Goal: Task Accomplishment & Management: Complete application form

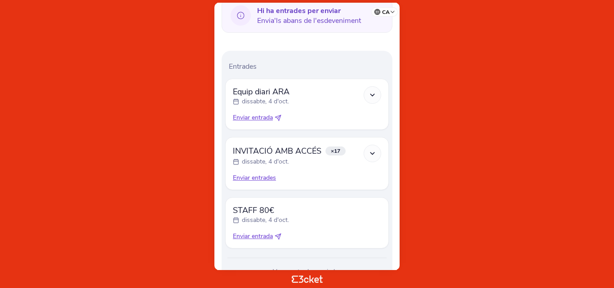
scroll to position [270, 0]
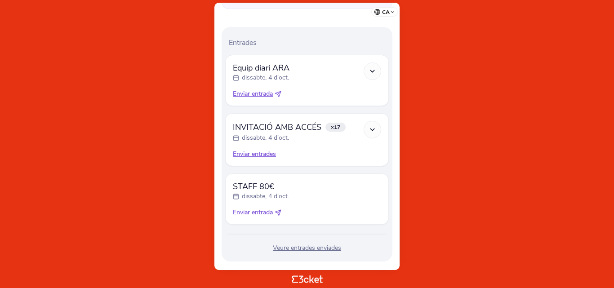
click at [268, 123] on span "INVITACIÓ AMB ACCÉS" at bounding box center [277, 127] width 88 height 11
click at [253, 157] on div "Enviar entrades" at bounding box center [307, 154] width 148 height 9
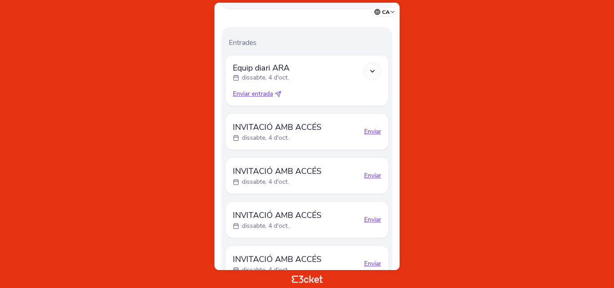
click at [372, 130] on div "Enviar" at bounding box center [372, 131] width 17 height 9
select select "34"
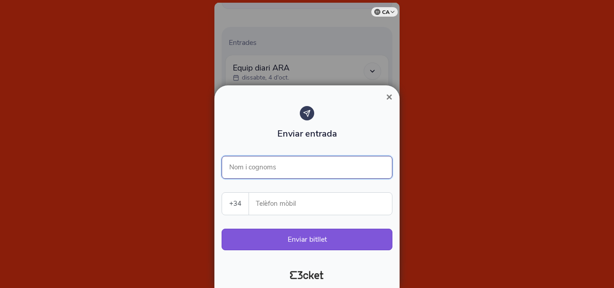
click at [265, 165] on input "Nom i cognoms" at bounding box center [306, 167] width 171 height 23
type input "[PERSON_NAME]"
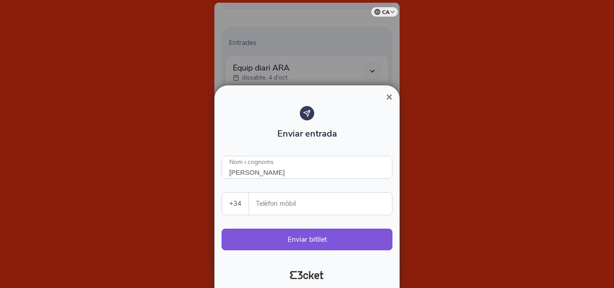
click at [303, 199] on input "Telèfon mòbil" at bounding box center [324, 204] width 136 height 22
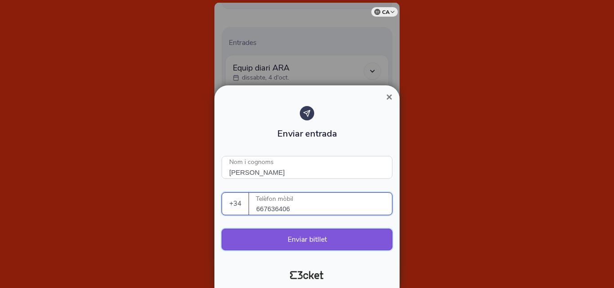
type input "667636406"
click at [312, 239] on button "Enviar bitllet" at bounding box center [306, 240] width 171 height 22
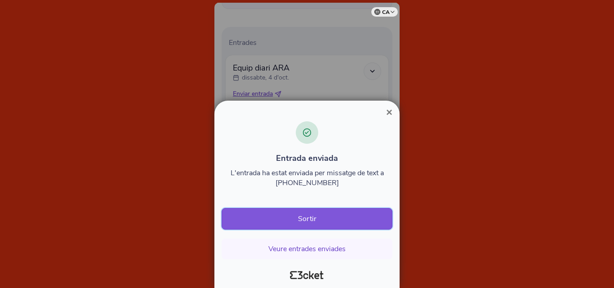
click at [326, 222] on button "Sortir" at bounding box center [306, 219] width 171 height 22
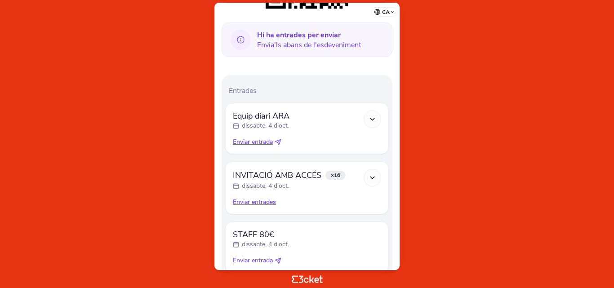
scroll to position [225, 0]
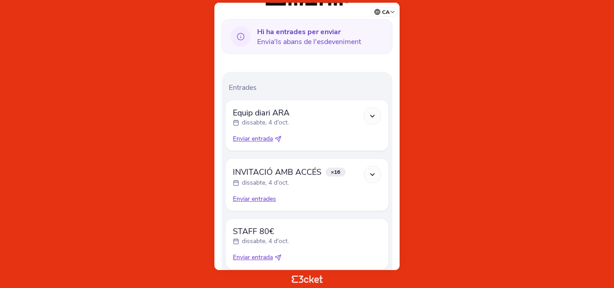
click at [254, 197] on div "Enviar entrades" at bounding box center [307, 198] width 148 height 9
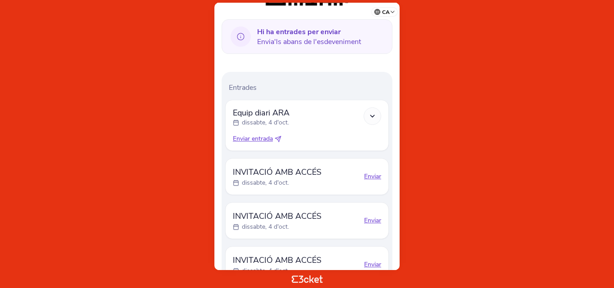
click at [373, 177] on div "Enviar" at bounding box center [372, 176] width 17 height 9
select select "34"
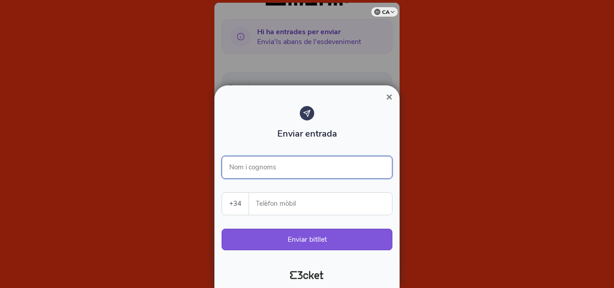
click at [277, 169] on input "Nom i cognoms" at bounding box center [306, 167] width 171 height 23
type input "ç"
type input "[PERSON_NAME]"
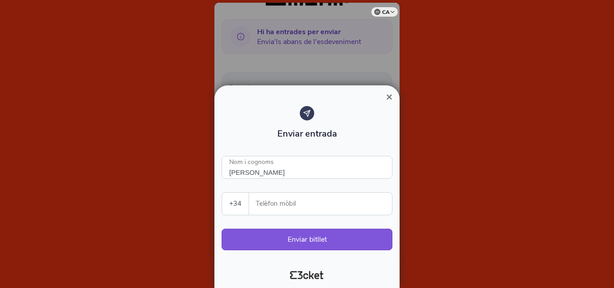
click at [270, 201] on input "Telèfon mòbil" at bounding box center [324, 204] width 136 height 22
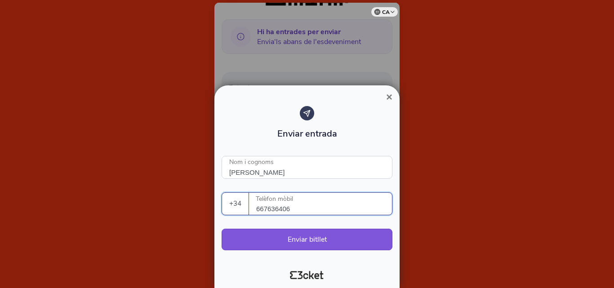
type input "667636406"
click at [354, 259] on div "Enviar entrada Joana Barbany Nom i cognoms +34 Portugal (+351) Spain (+34) Belg…" at bounding box center [306, 182] width 171 height 153
click at [344, 232] on button "Enviar bitllet" at bounding box center [306, 240] width 171 height 22
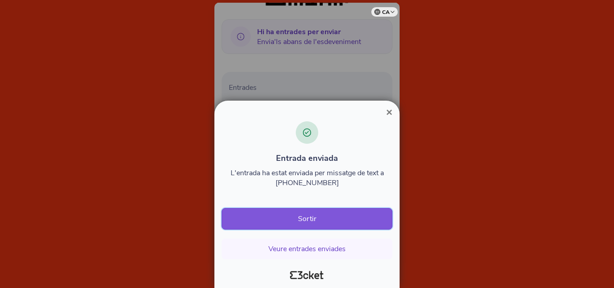
click at [323, 217] on button "Sortir" at bounding box center [306, 219] width 171 height 22
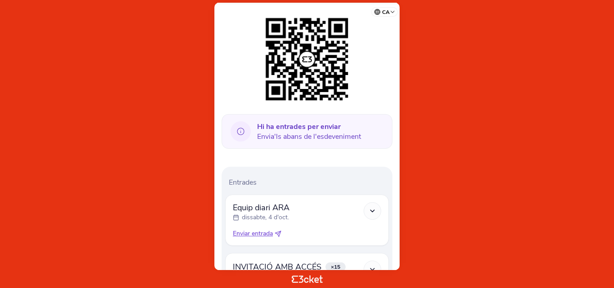
scroll to position [180, 0]
